Goal: Task Accomplishment & Management: Complete application form

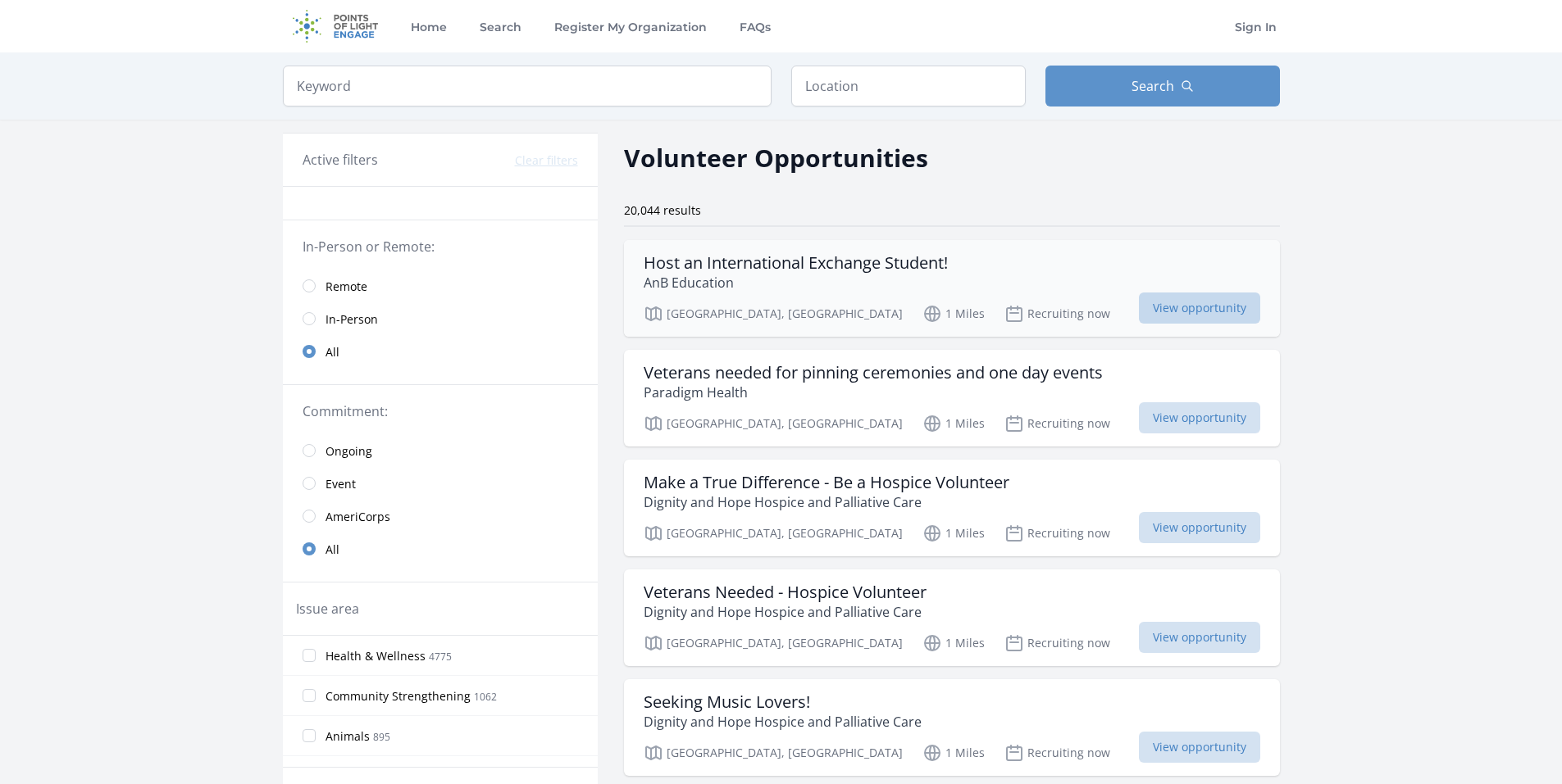
click at [1154, 319] on span "View opportunity" at bounding box center [1200, 309] width 122 height 31
click at [310, 277] on link "Remote" at bounding box center [441, 287] width 315 height 33
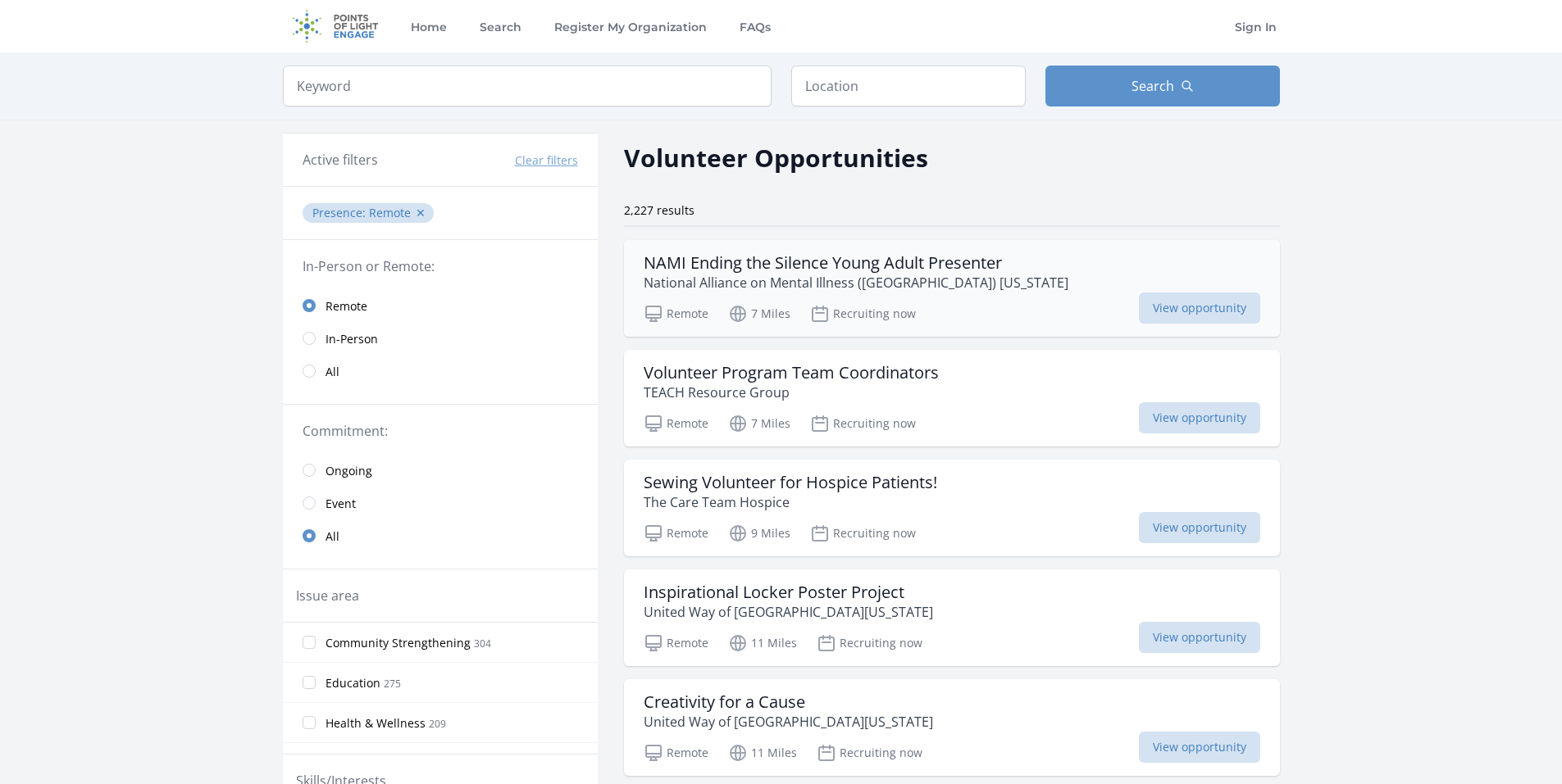
click at [833, 268] on h3 "NAMI Ending the Silence Young Adult Presenter" at bounding box center [856, 263] width 425 height 20
click at [847, 374] on h3 "Volunteer Program Team Coordinators" at bounding box center [791, 372] width 296 height 20
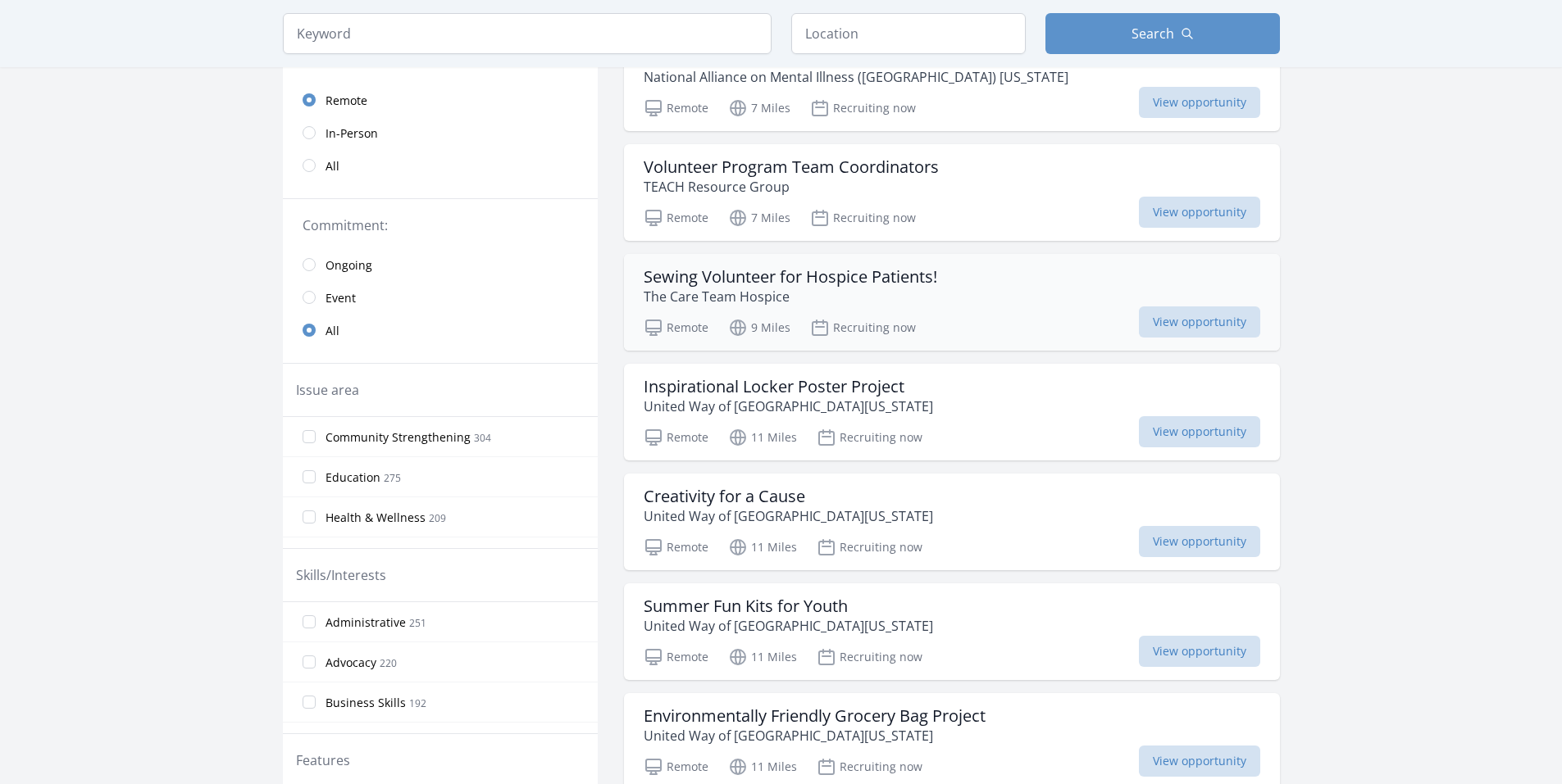
scroll to position [246, 0]
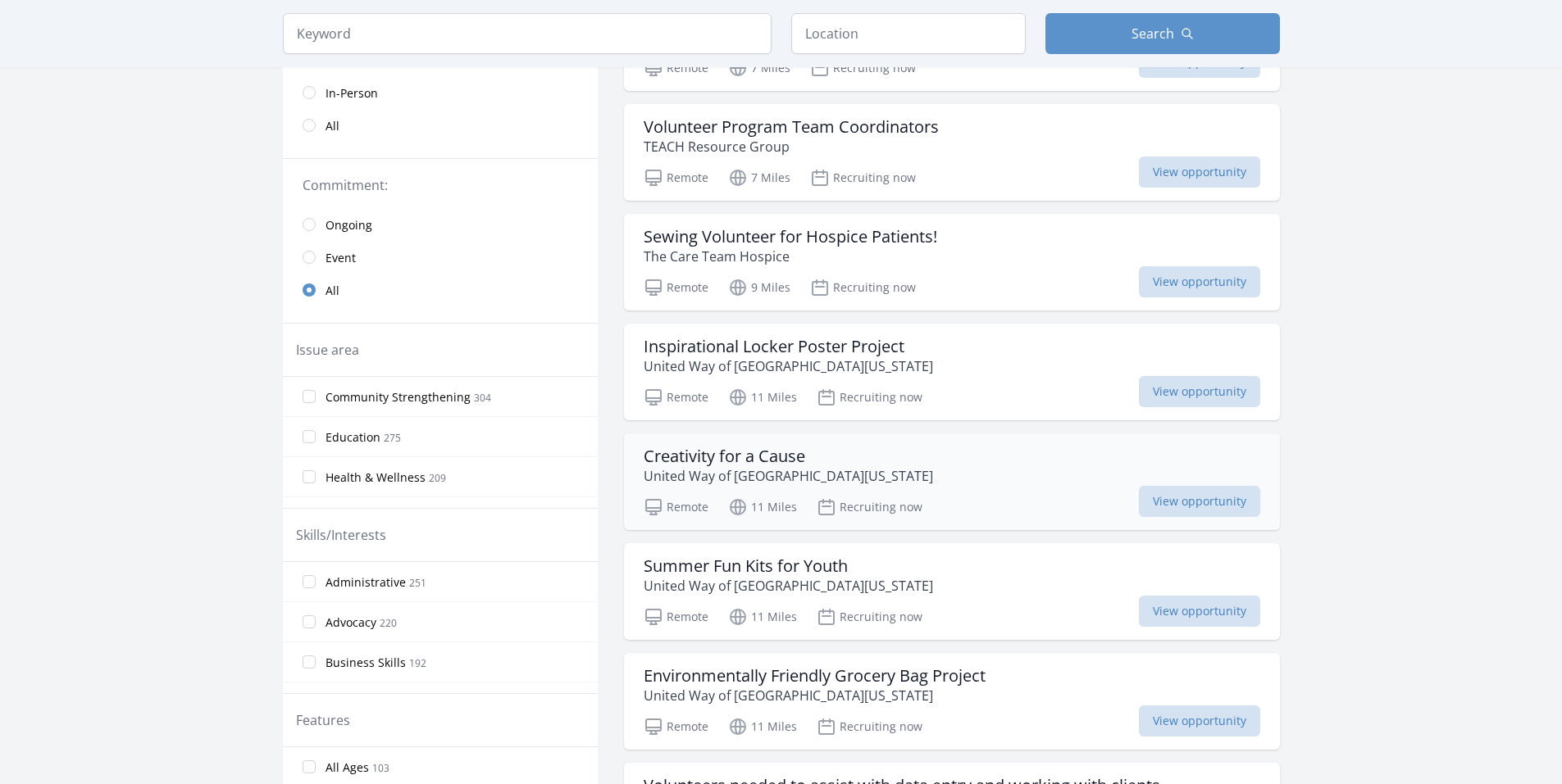
click at [757, 463] on h3 "Creativity for a Cause" at bounding box center [788, 456] width 289 height 20
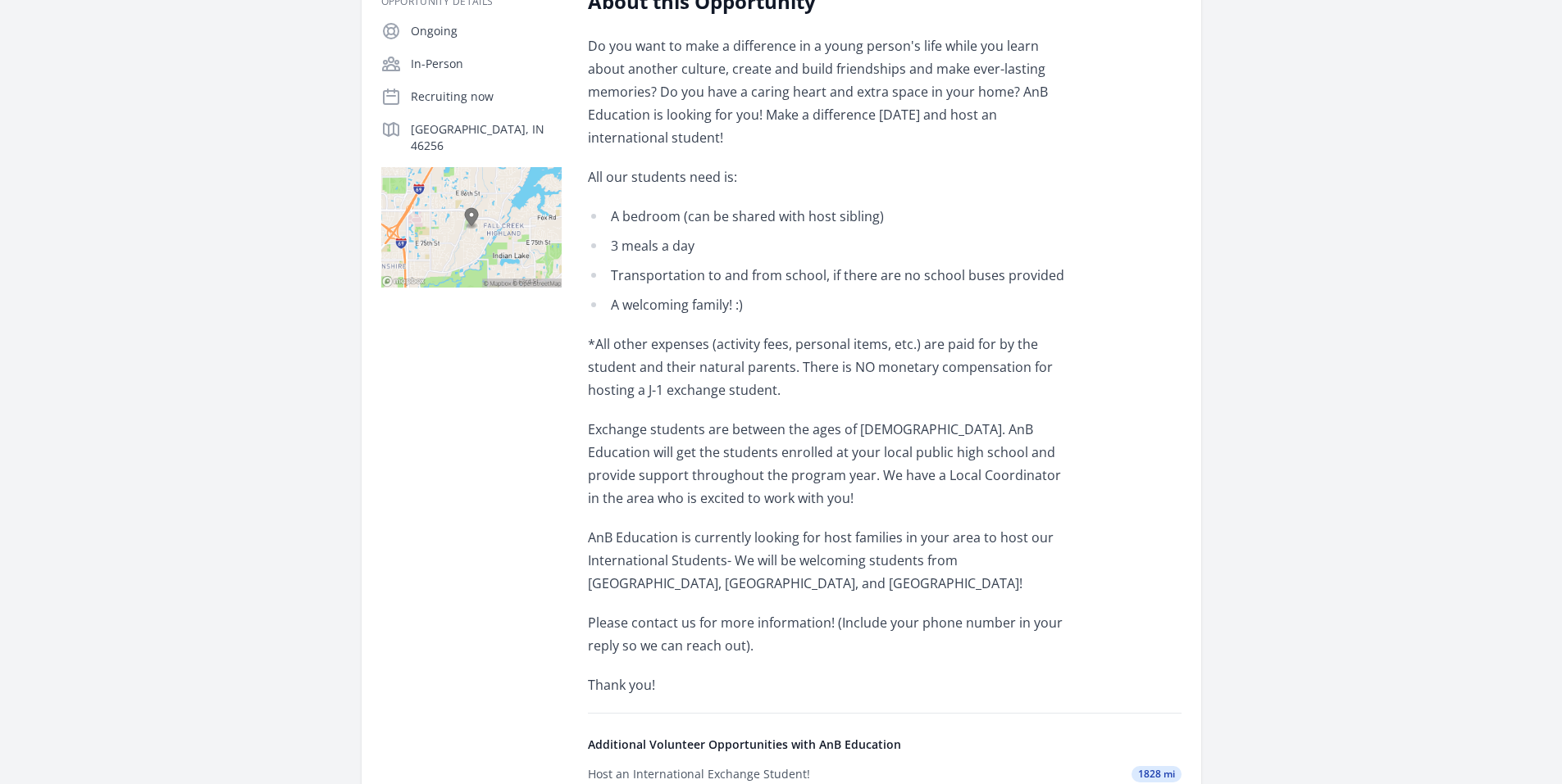
scroll to position [328, 0]
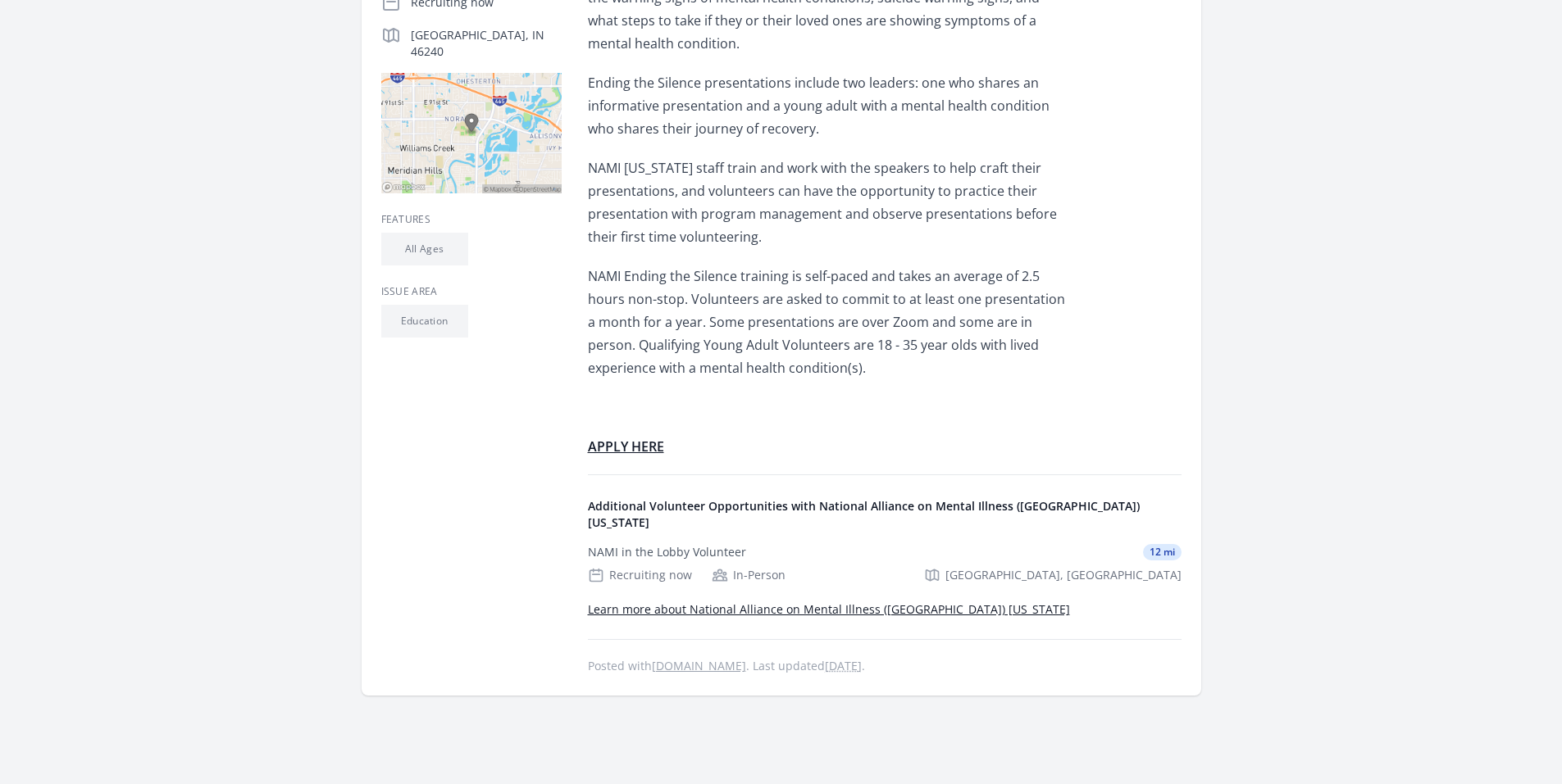
scroll to position [492, 0]
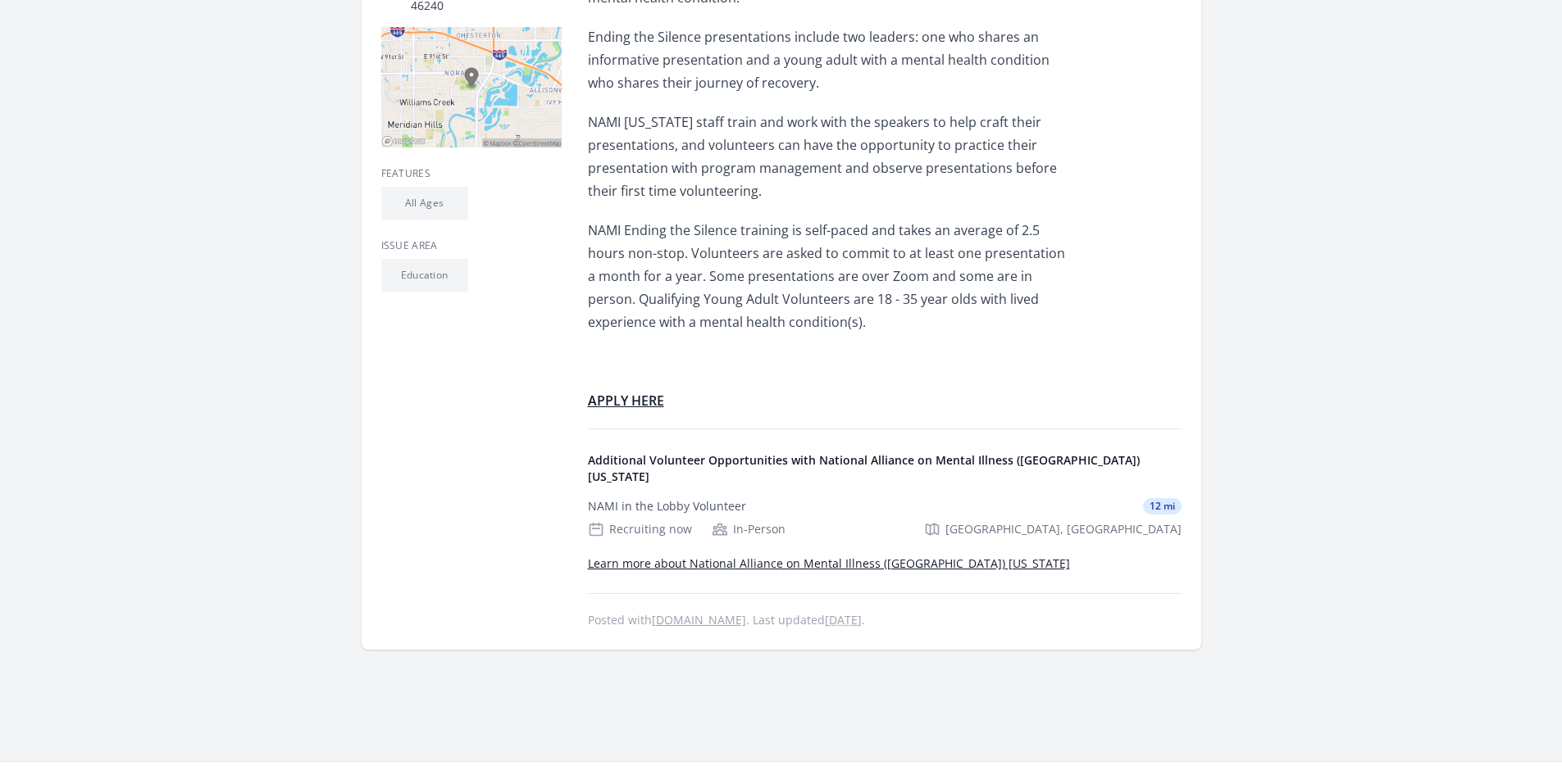
click at [641, 405] on span "APPLY HERE" at bounding box center [625, 400] width 76 height 18
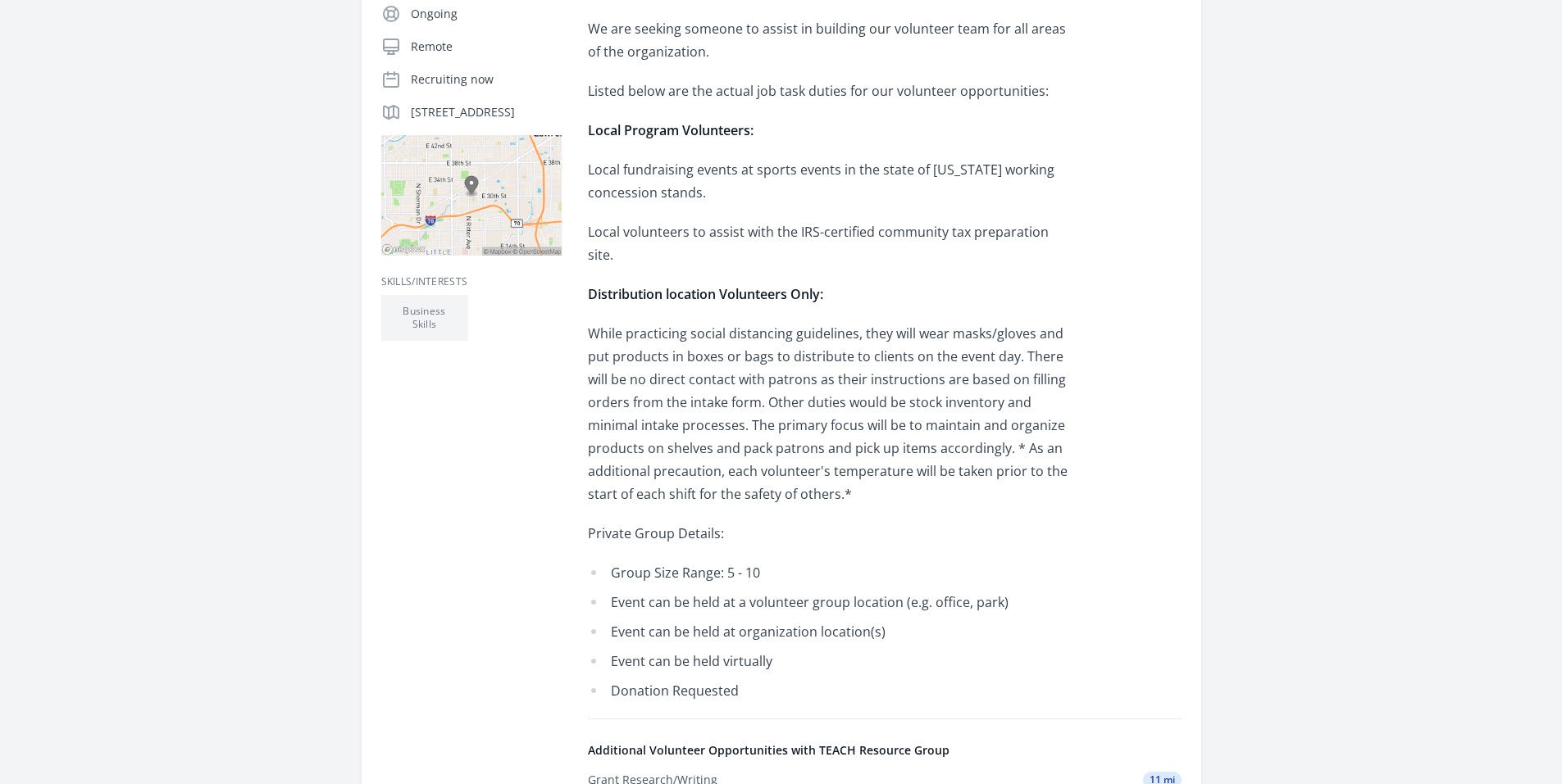
scroll to position [328, 0]
